Goal: Information Seeking & Learning: Learn about a topic

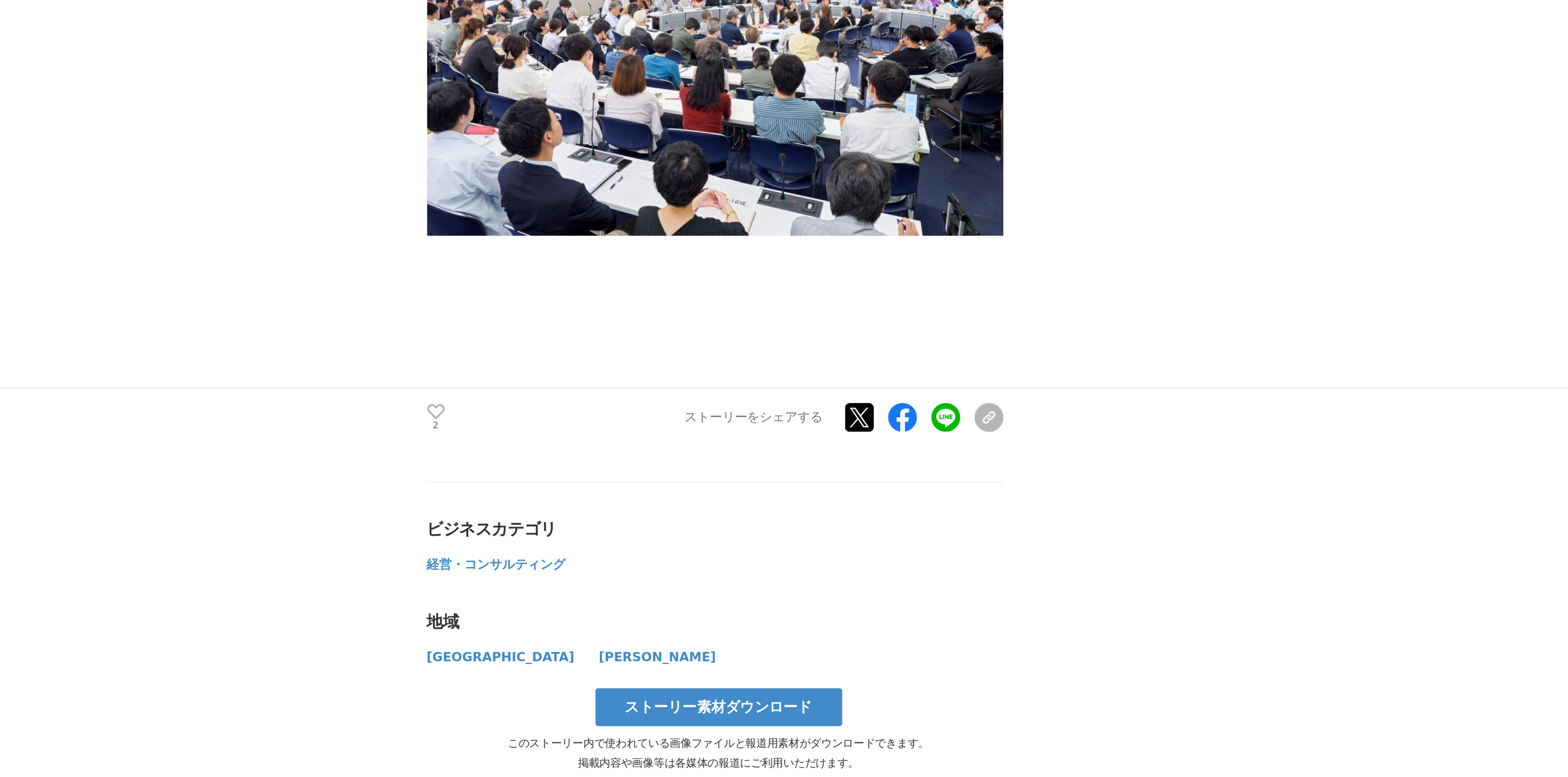
scroll to position [3419, 0]
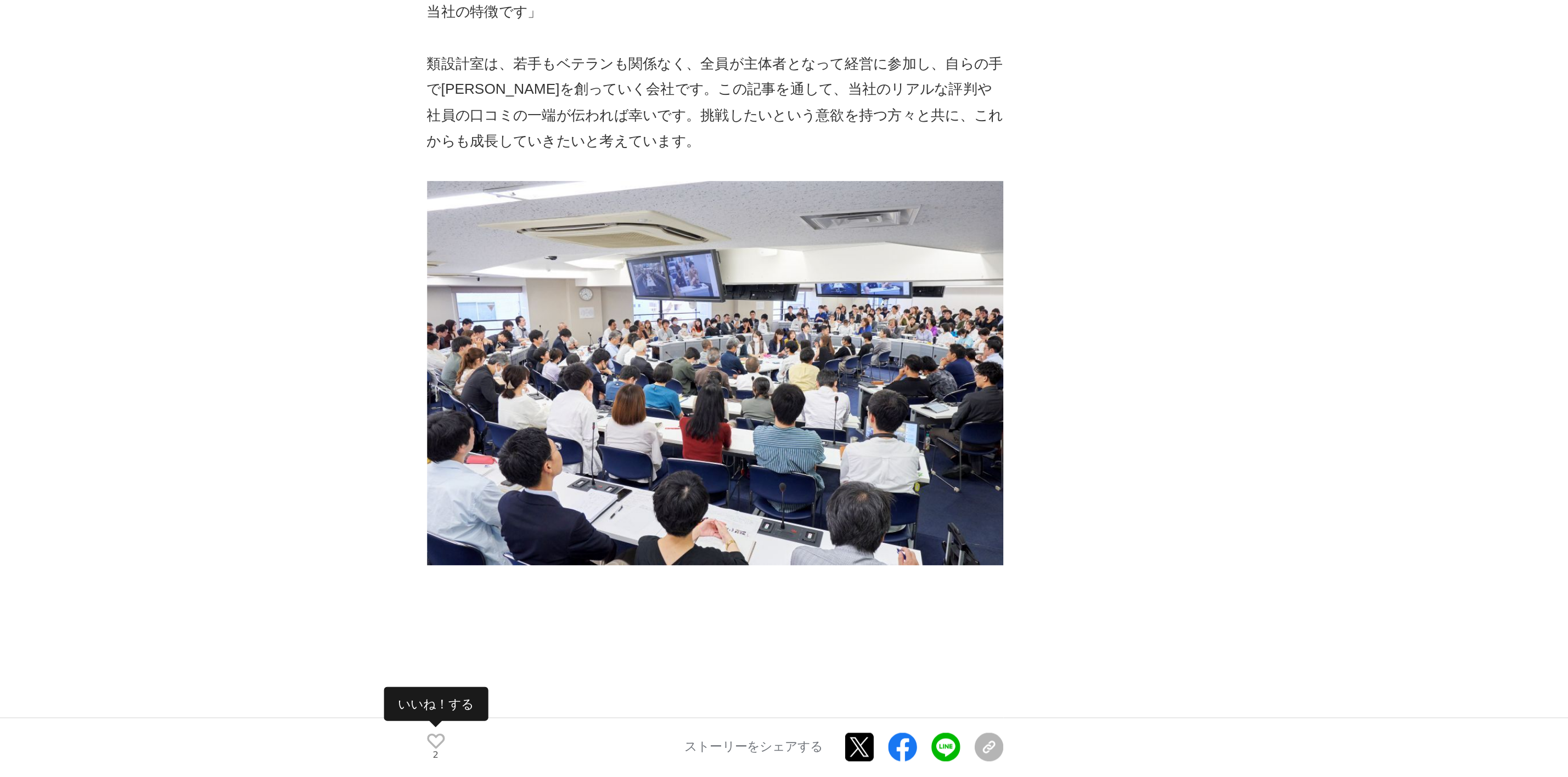
click at [500, 552] on icon at bounding box center [499, 556] width 11 height 9
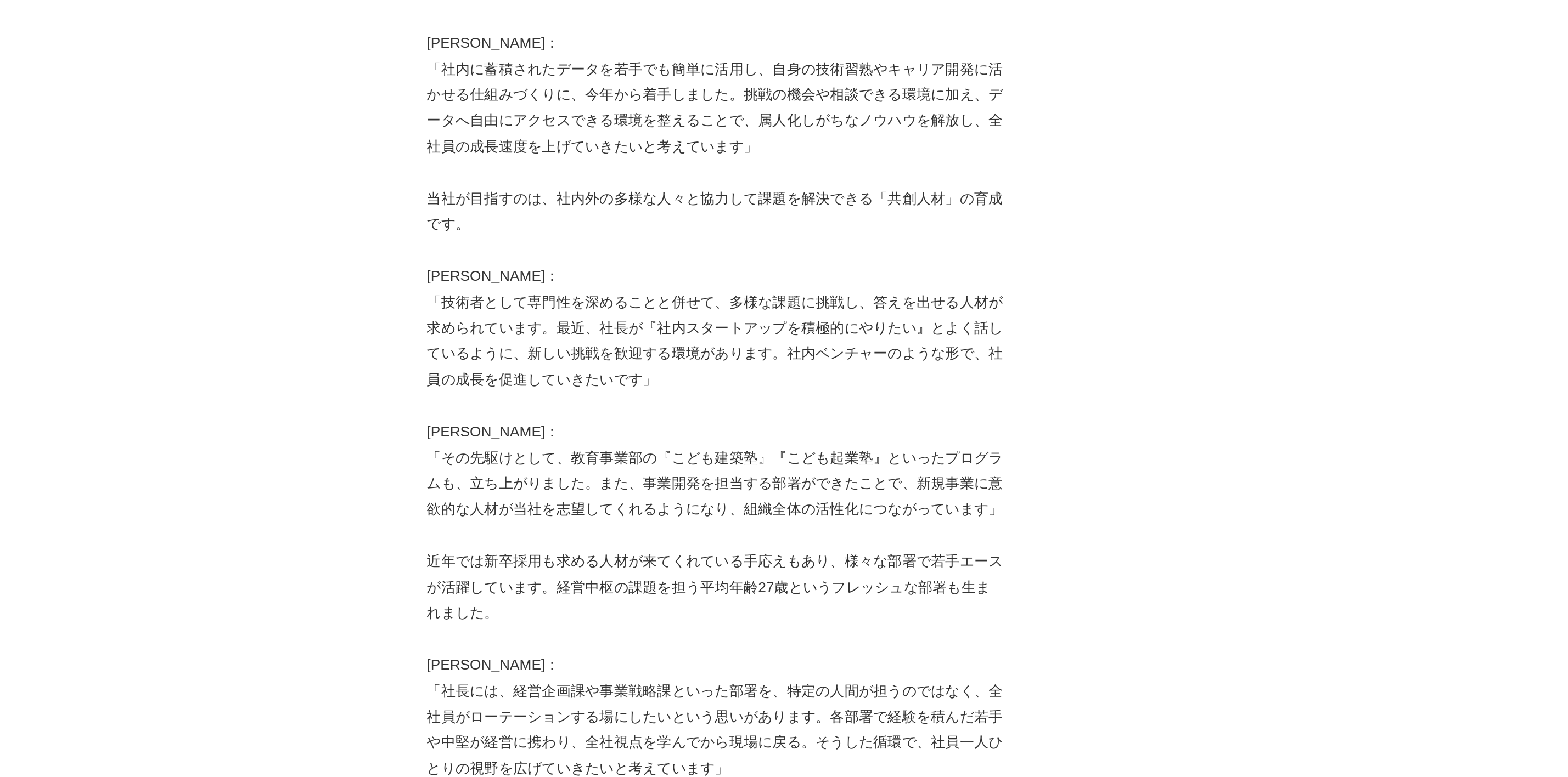
scroll to position [2617, 0]
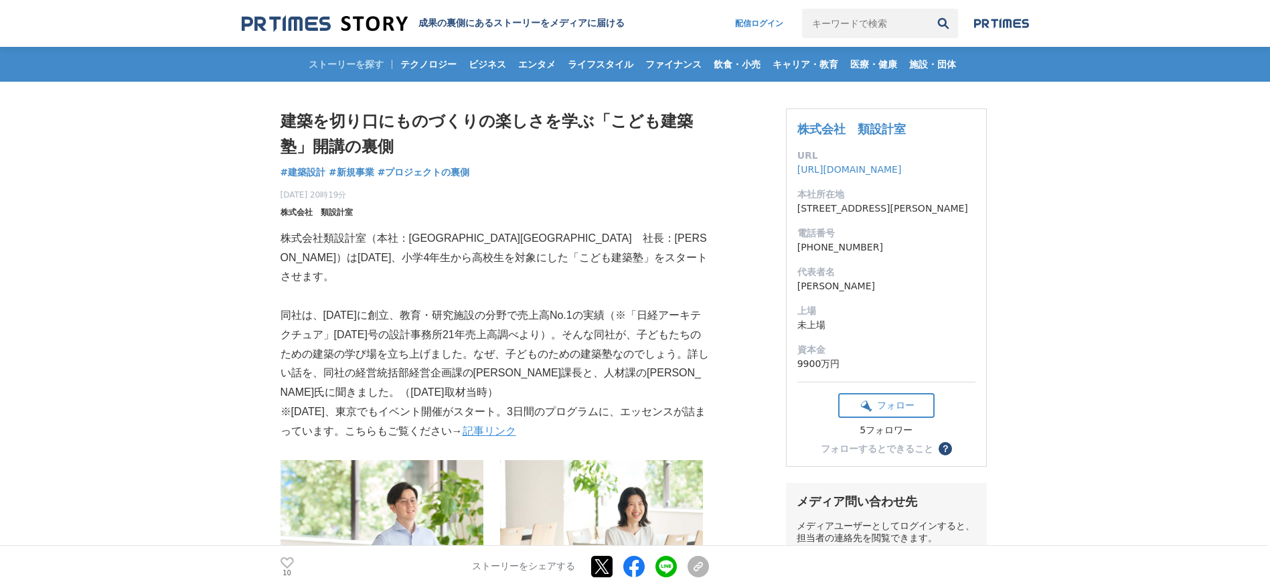
click at [313, 211] on span "株式会社　類設計室" at bounding box center [316, 212] width 72 height 12
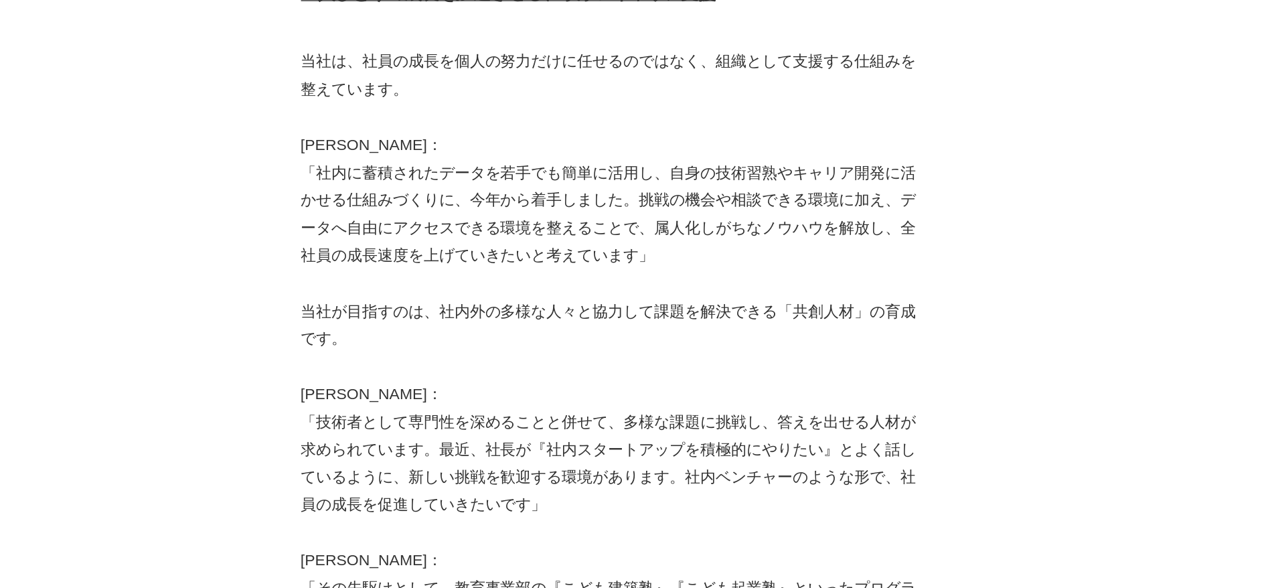
scroll to position [3115, 0]
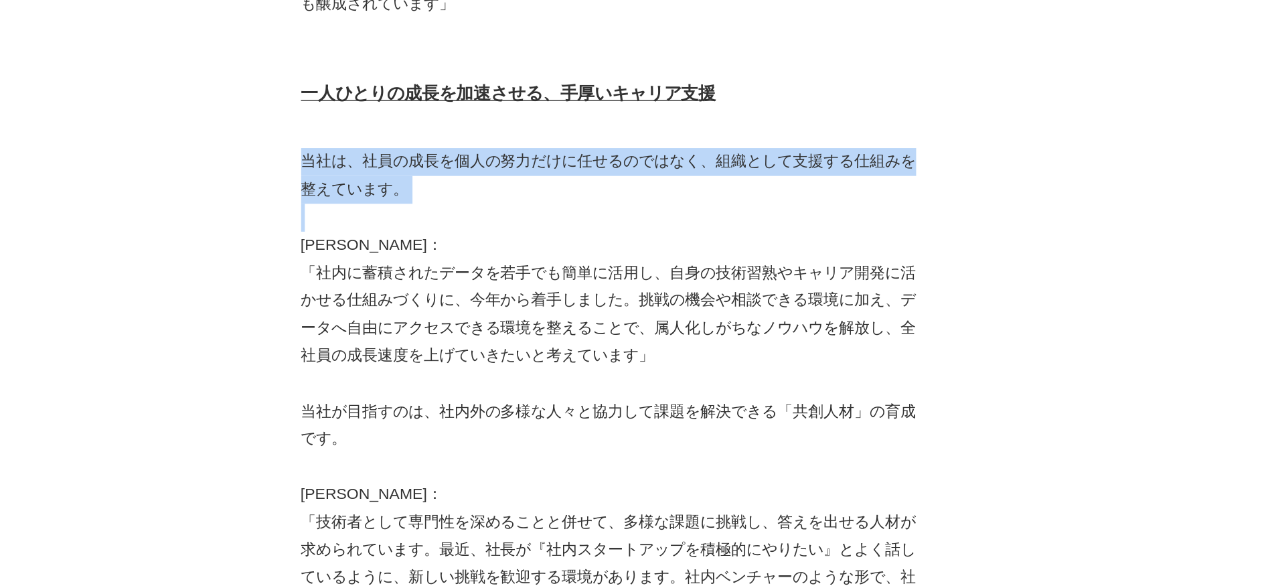
drag, startPoint x: 282, startPoint y: 74, endPoint x: 578, endPoint y: 103, distance: 297.2
click at [578, 142] on p at bounding box center [494, 151] width 428 height 19
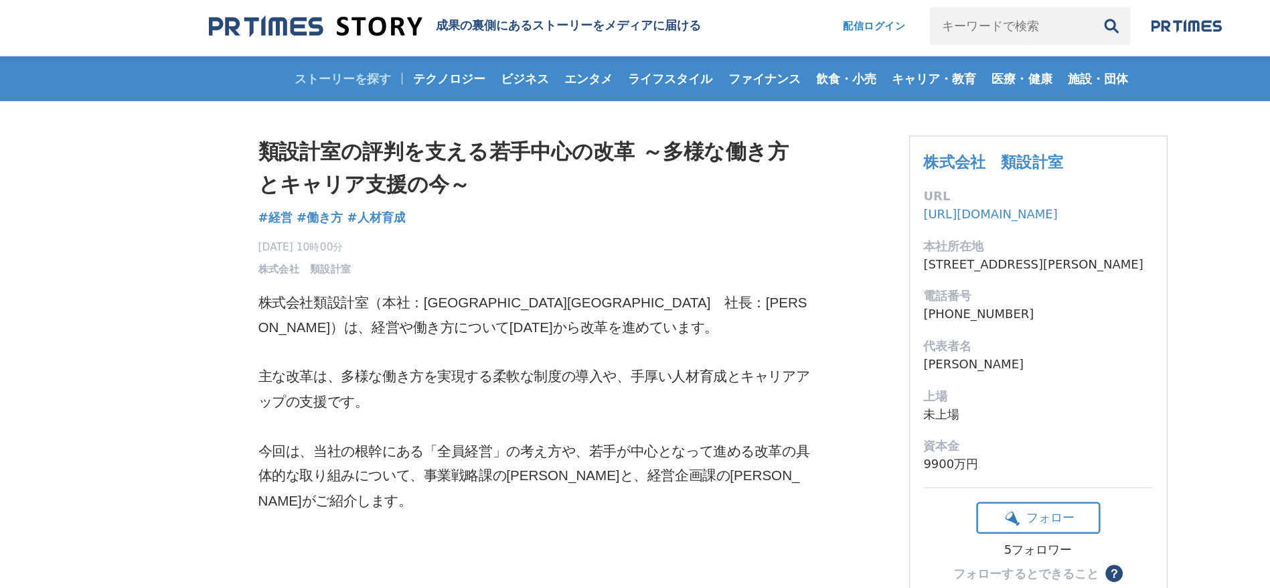
scroll to position [0, 0]
